Goal: Information Seeking & Learning: Learn about a topic

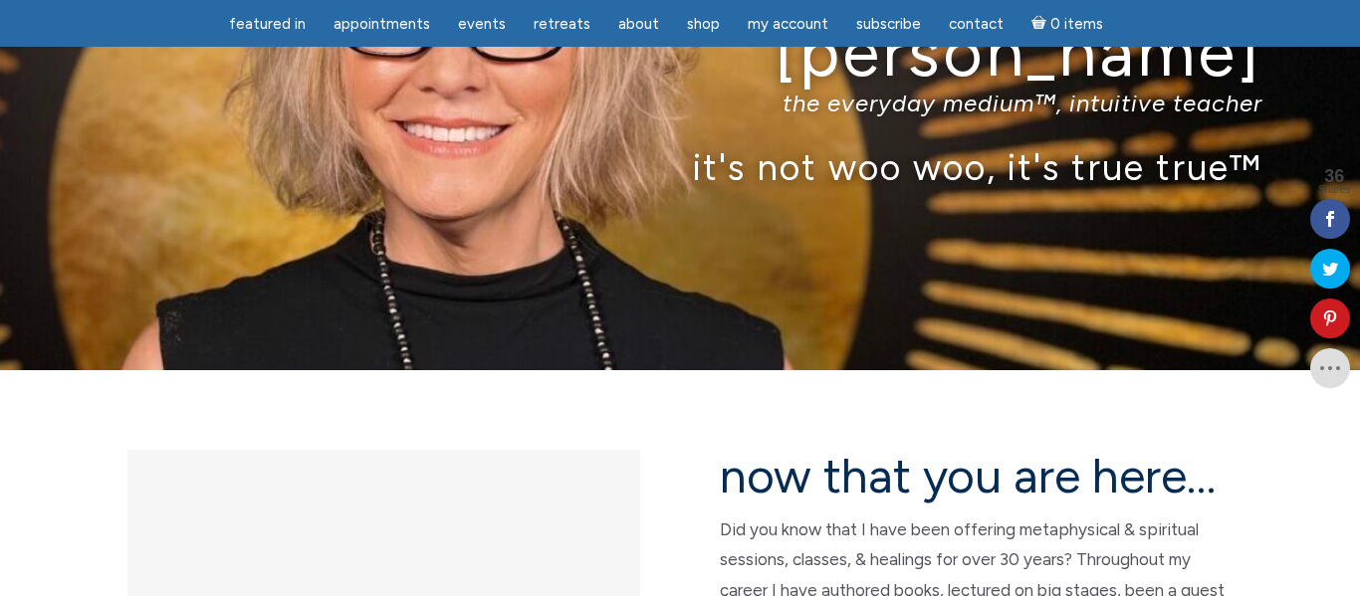
scroll to position [379, 0]
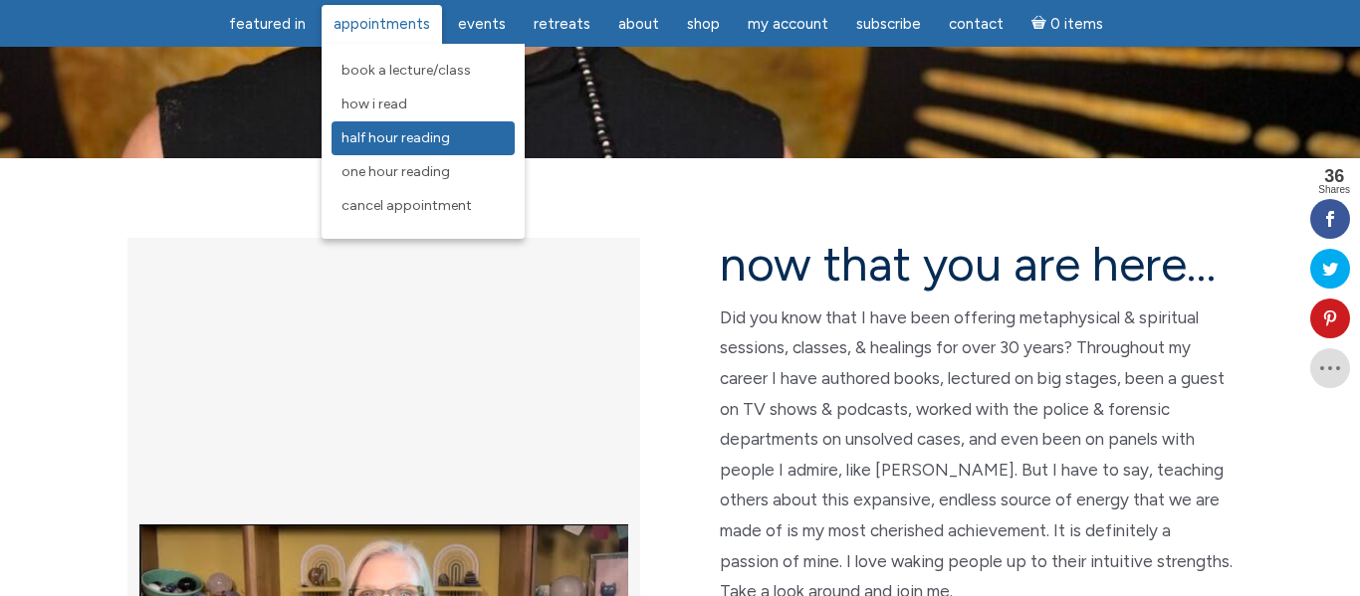
click at [402, 143] on span "Half Hour Reading" at bounding box center [396, 137] width 109 height 17
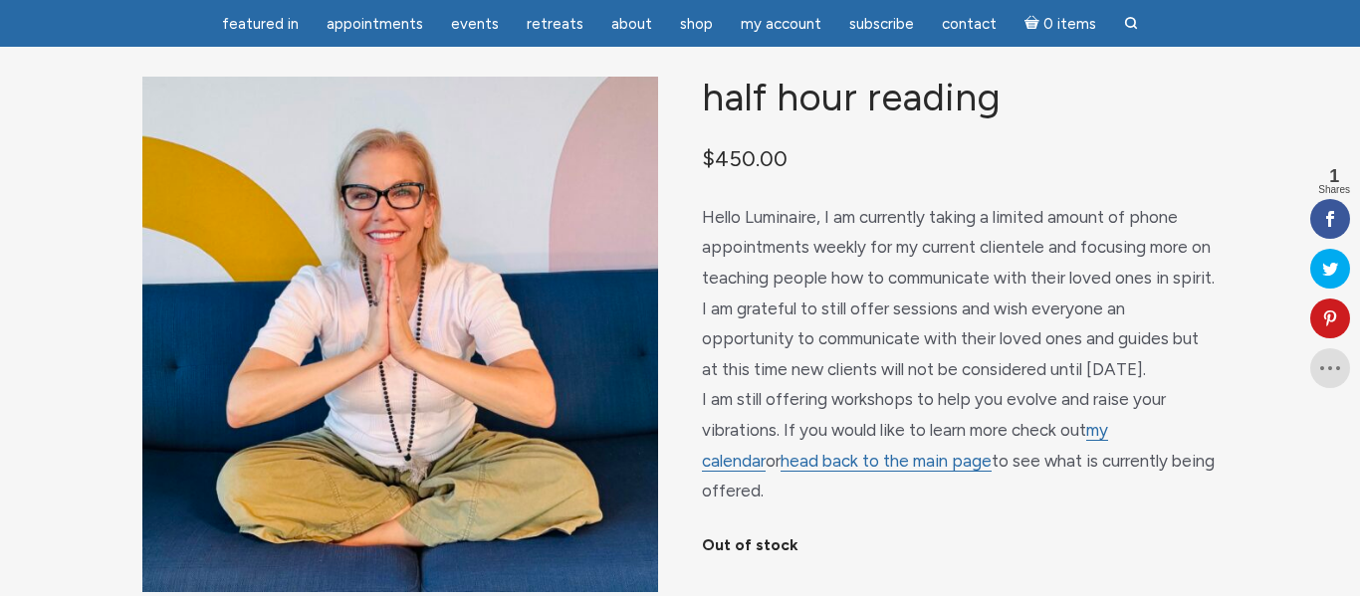
scroll to position [291, 0]
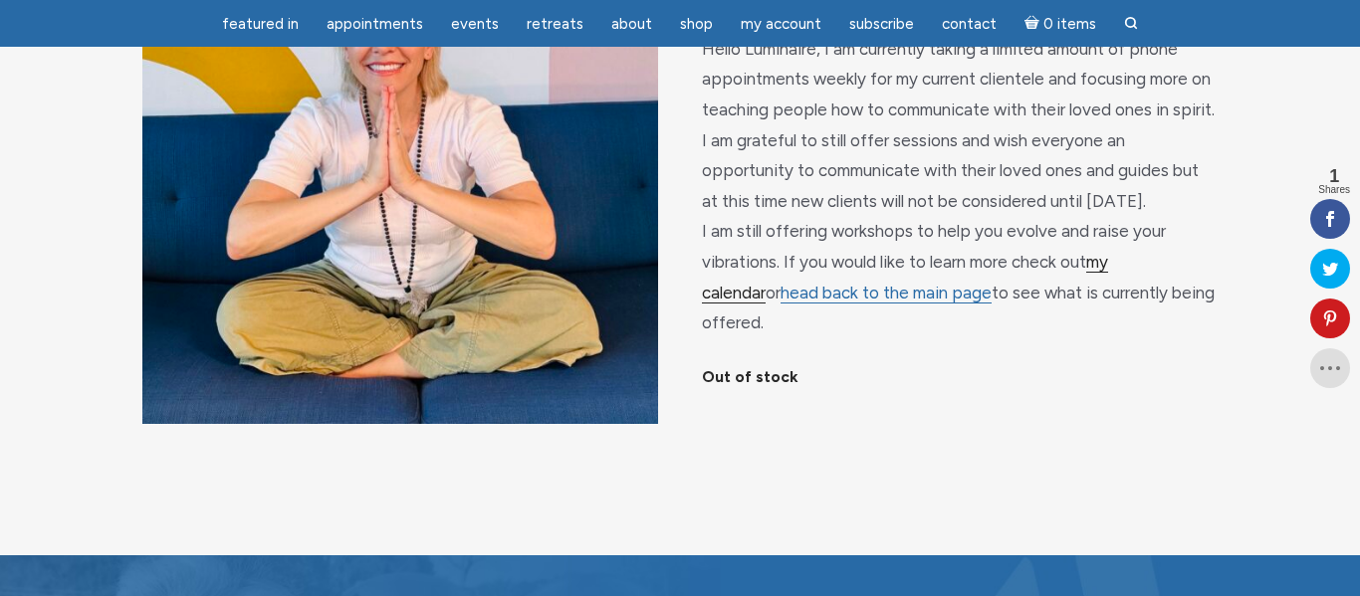
click at [1108, 288] on link "my calendar" at bounding box center [905, 278] width 406 height 52
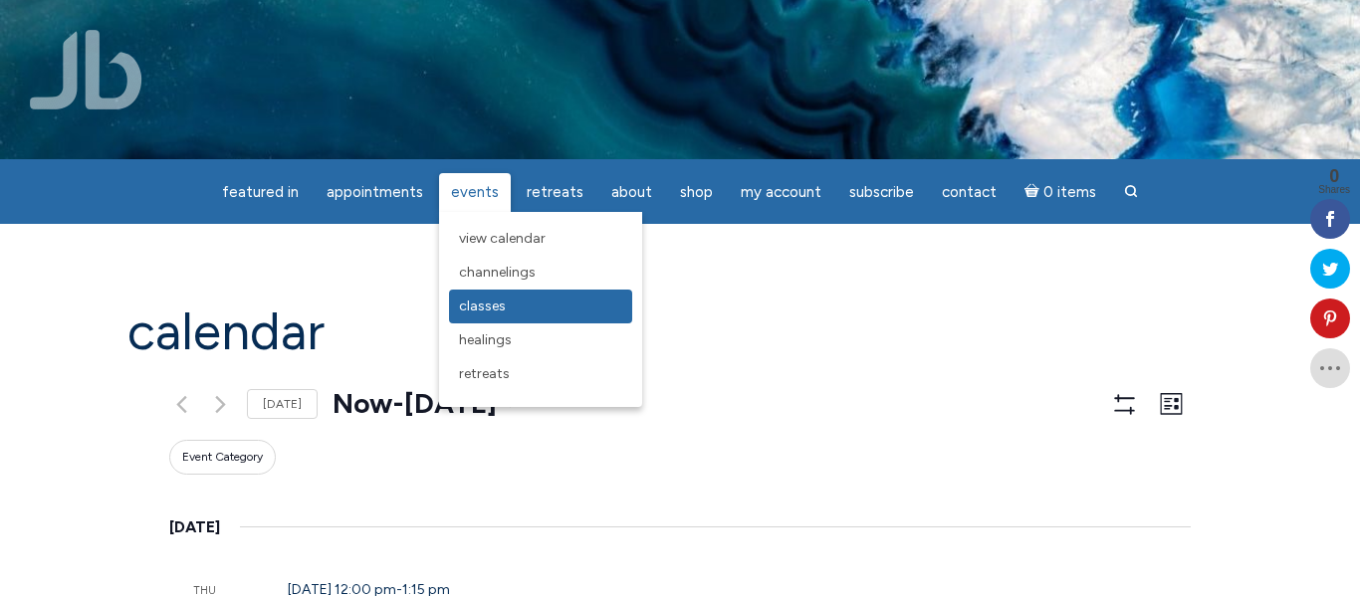
click at [499, 298] on span "Classes" at bounding box center [482, 306] width 47 height 17
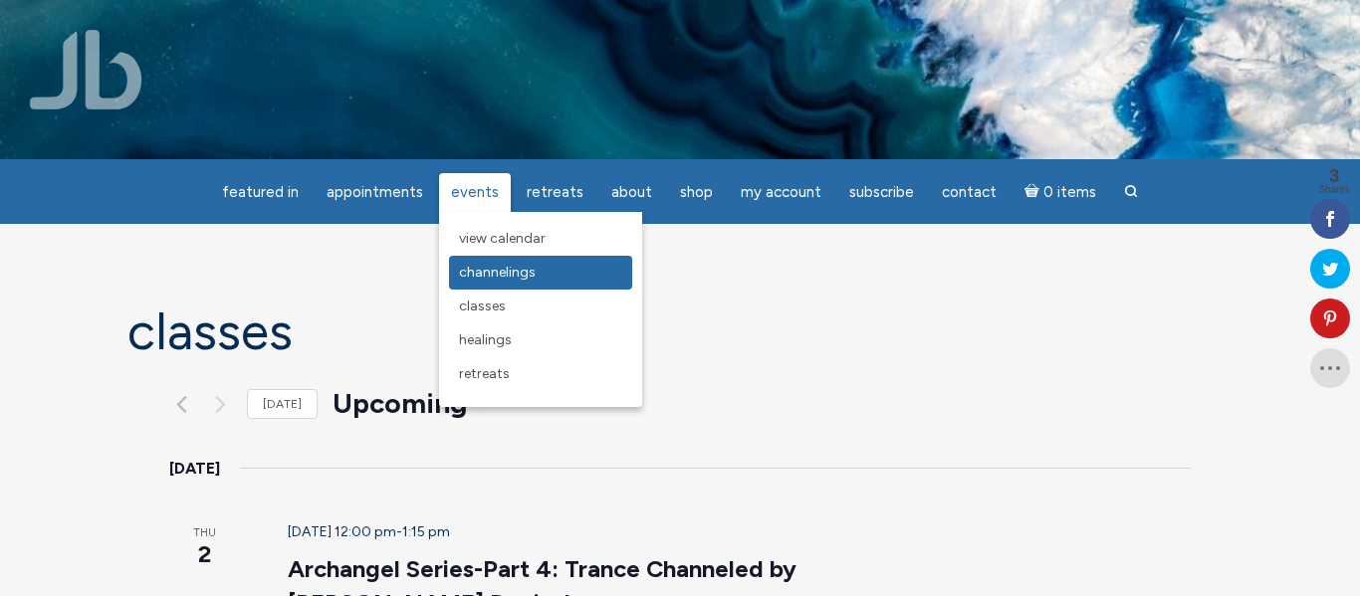
click at [502, 271] on span "Channelings" at bounding box center [497, 272] width 77 height 17
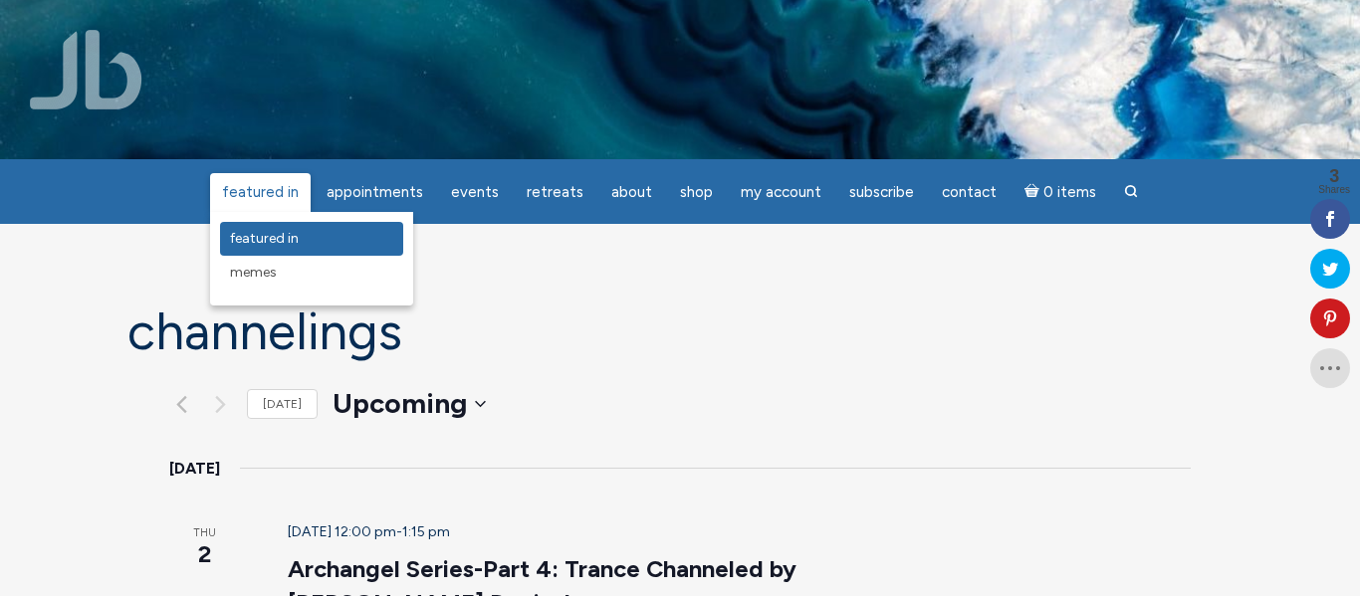
click at [278, 237] on span "featured in" at bounding box center [264, 238] width 69 height 17
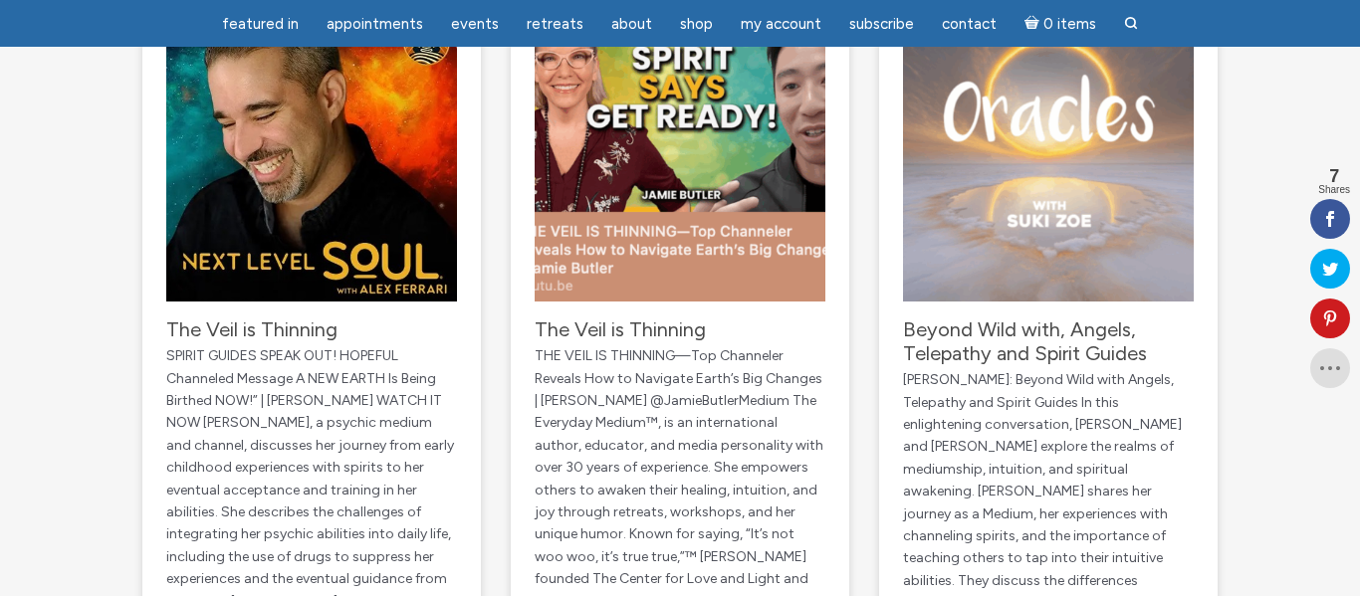
scroll to position [384, 0]
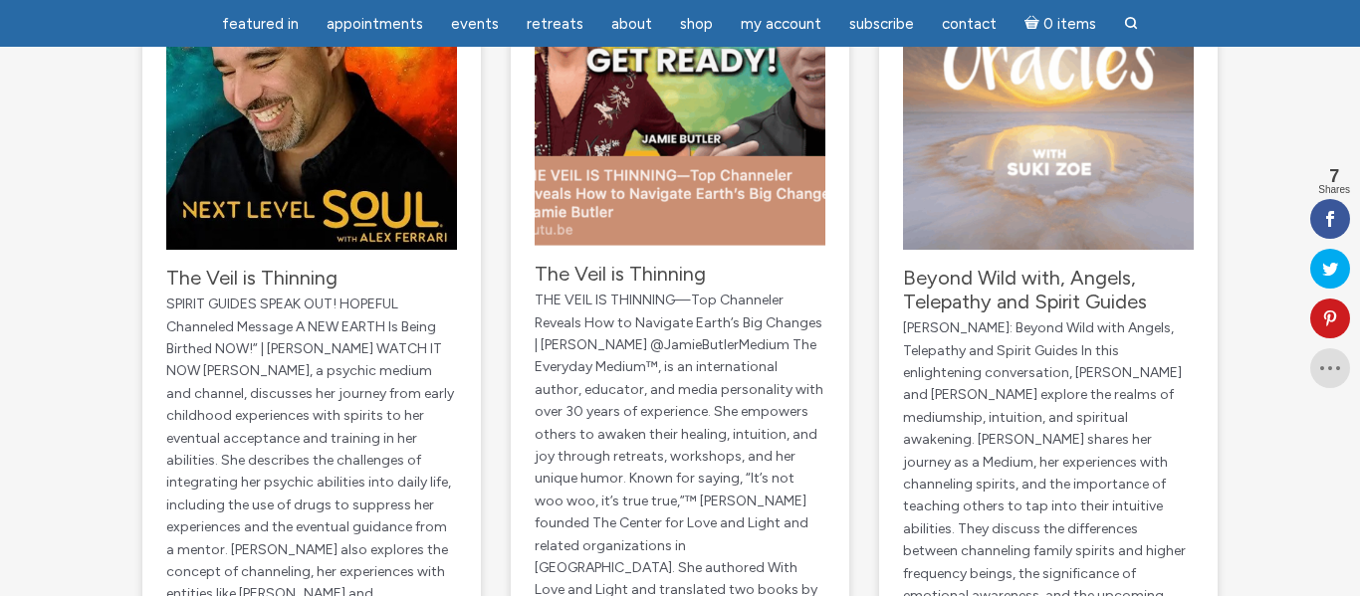
click at [767, 296] on p "THE VEIL IS THINNING—Top Channeler Reveals How to Navigate Earth’s Big Changes …" at bounding box center [680, 490] width 291 height 401
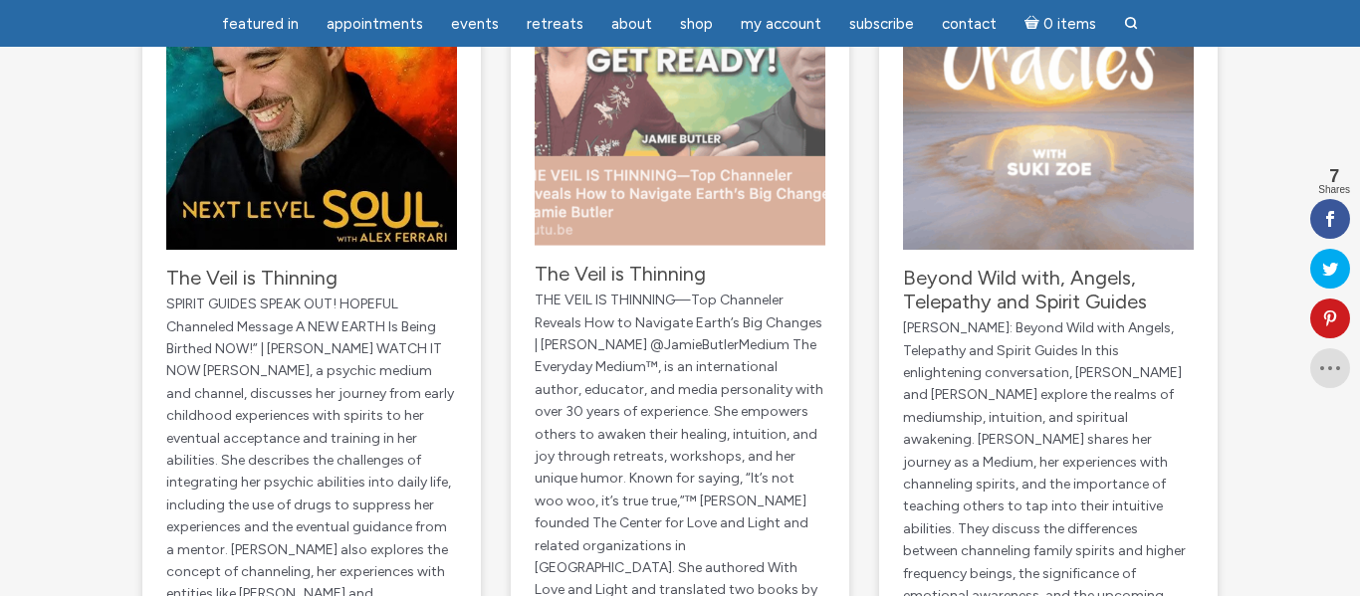
click at [751, 188] on img "main" at bounding box center [680, 100] width 291 height 291
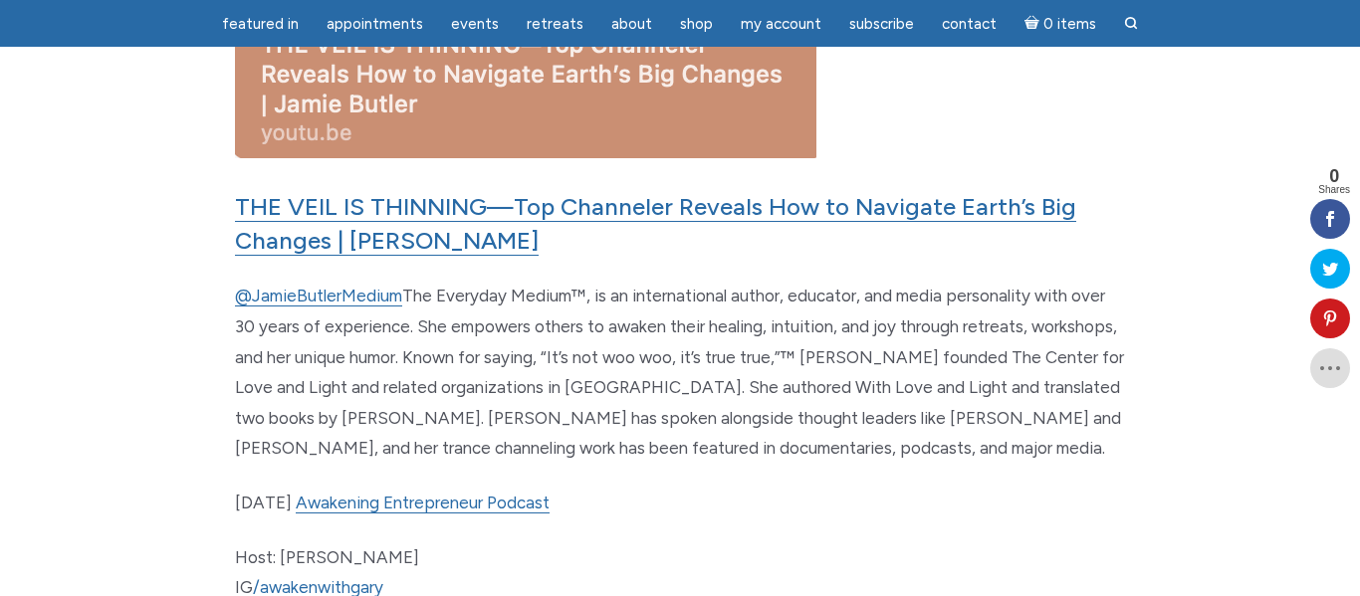
scroll to position [693, 0]
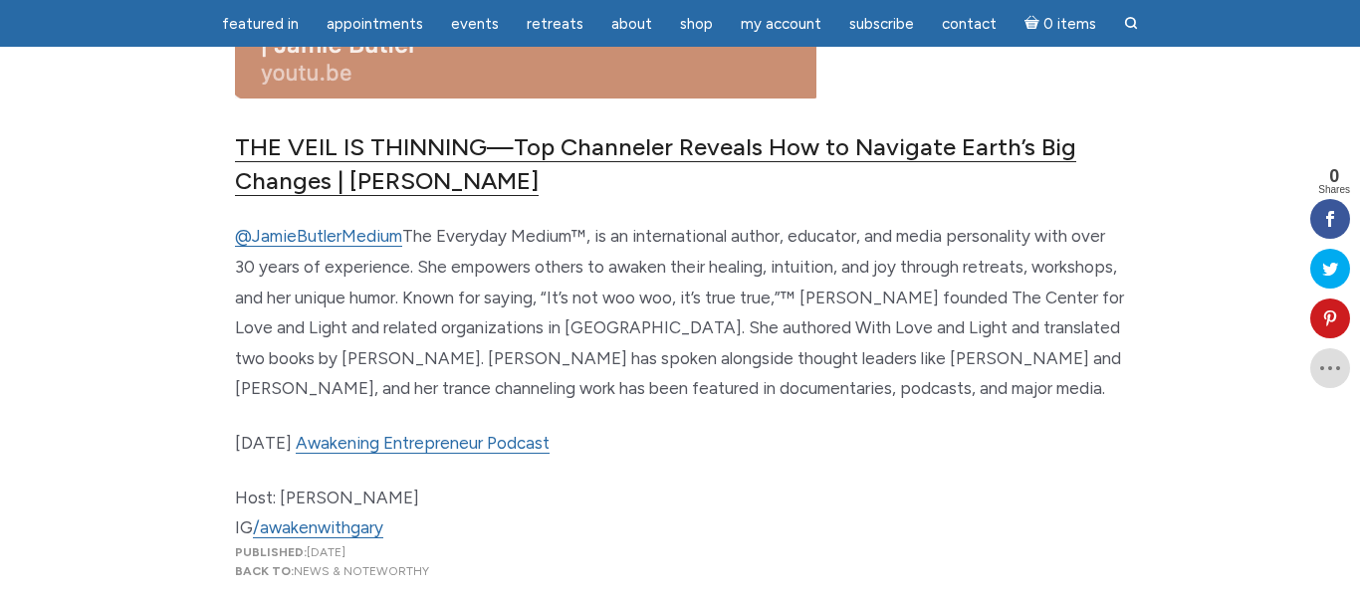
click at [874, 153] on link "THE VEIL IS THINNING—Top Channeler Reveals How to Navigate Earth’s Big Changes …" at bounding box center [655, 164] width 841 height 64
